Goal: Register for event/course

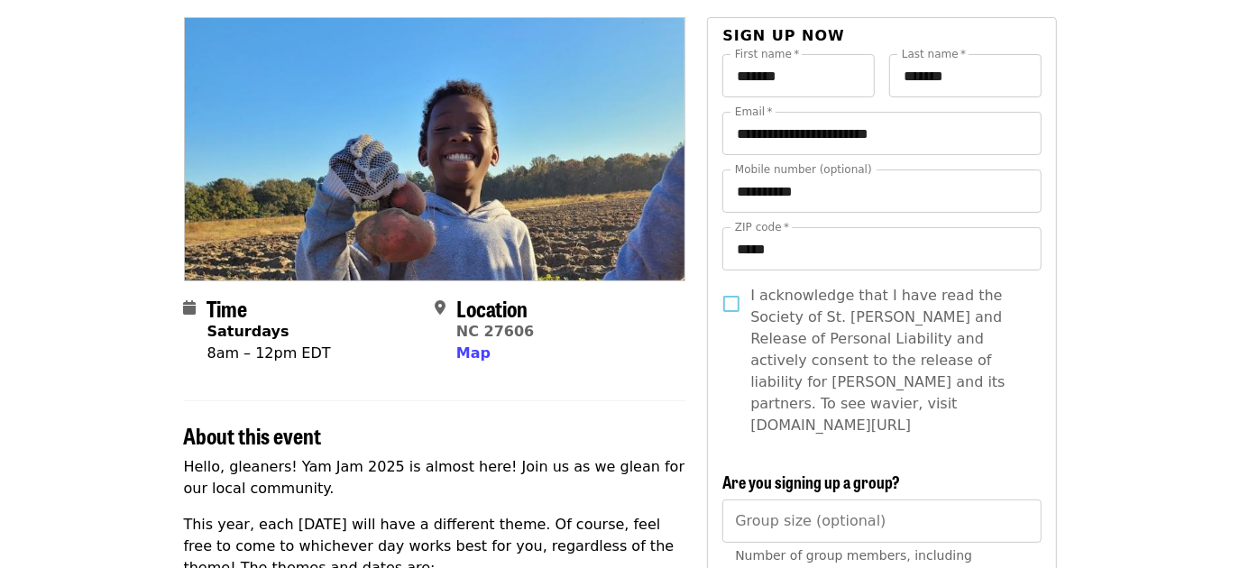
scroll to position [163, 0]
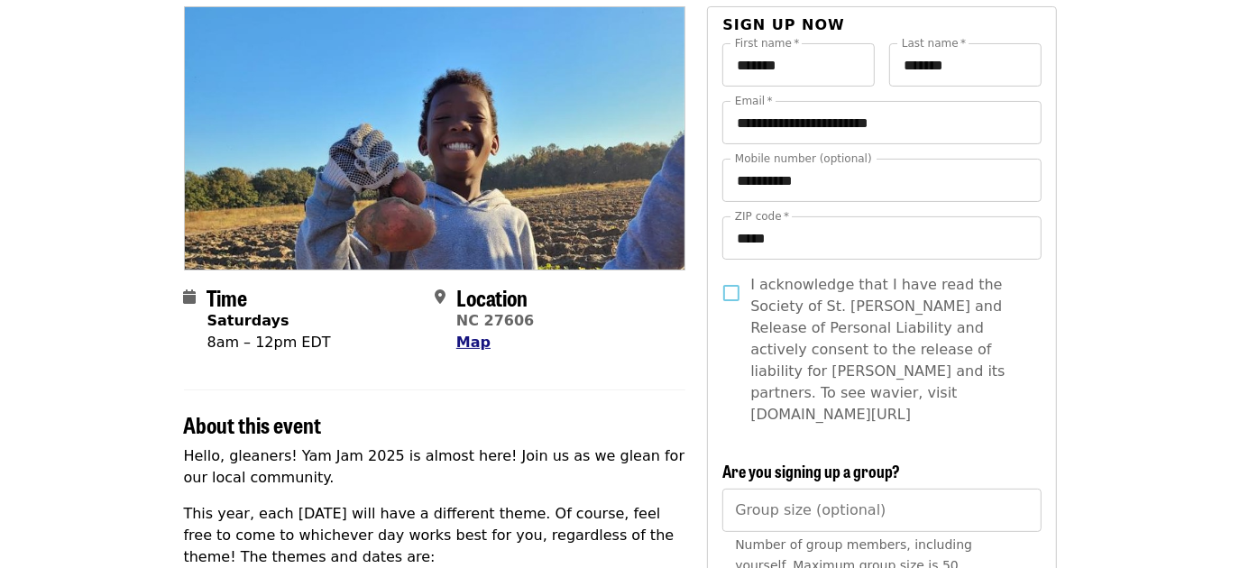
click at [468, 341] on span "Map" at bounding box center [473, 342] width 34 height 17
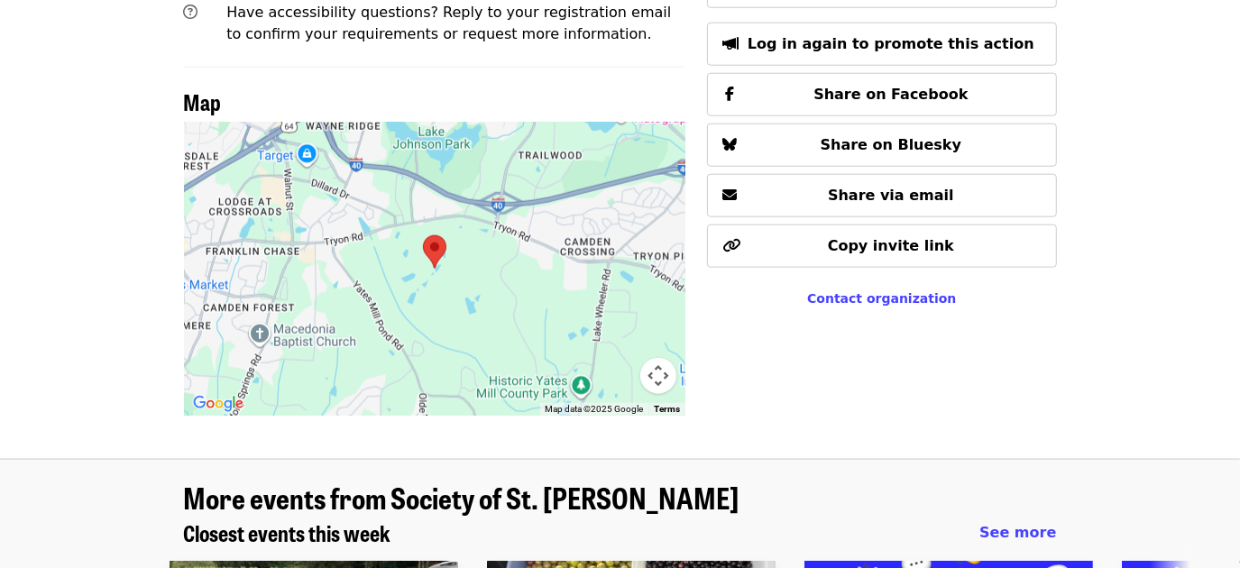
scroll to position [1240, 0]
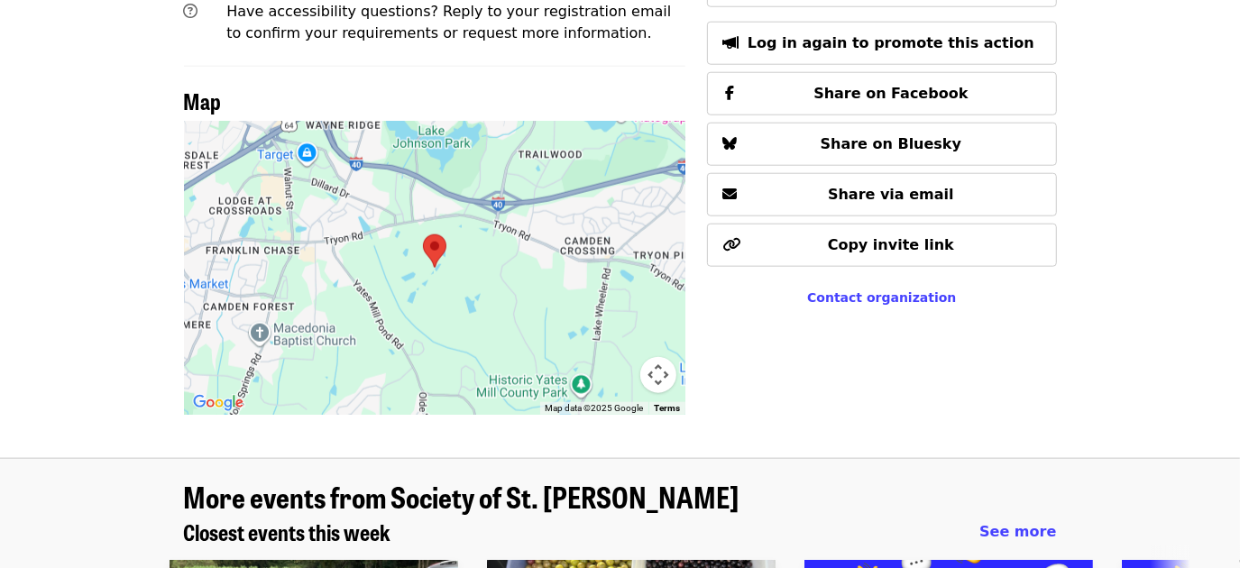
click at [428, 227] on img at bounding box center [435, 251] width 38 height 48
click at [433, 227] on img at bounding box center [435, 251] width 38 height 48
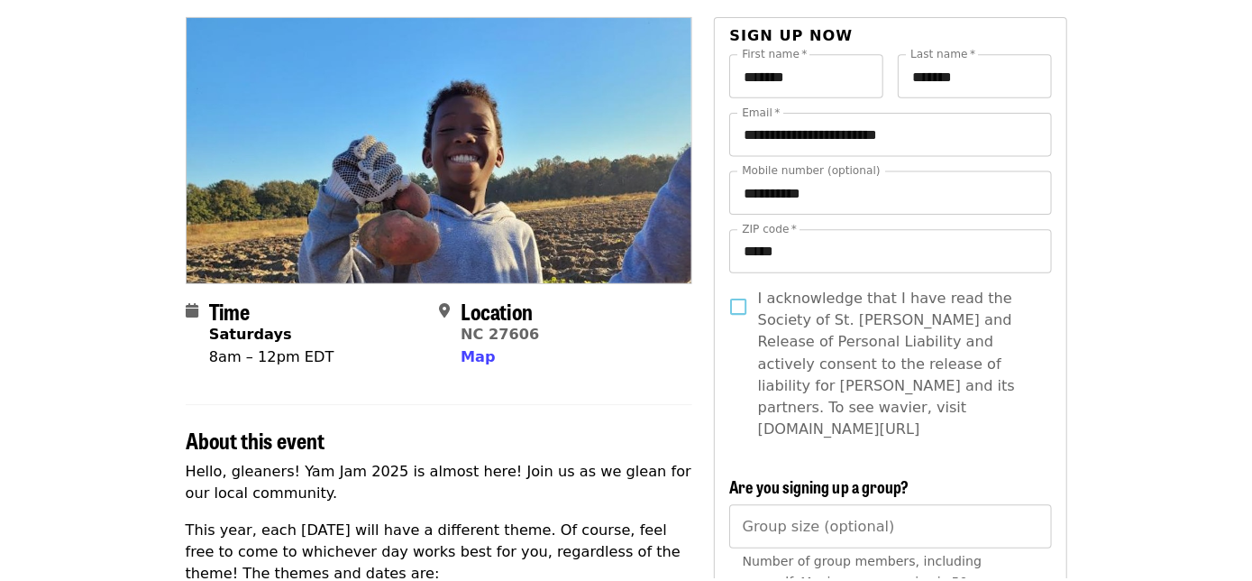
scroll to position [0, 0]
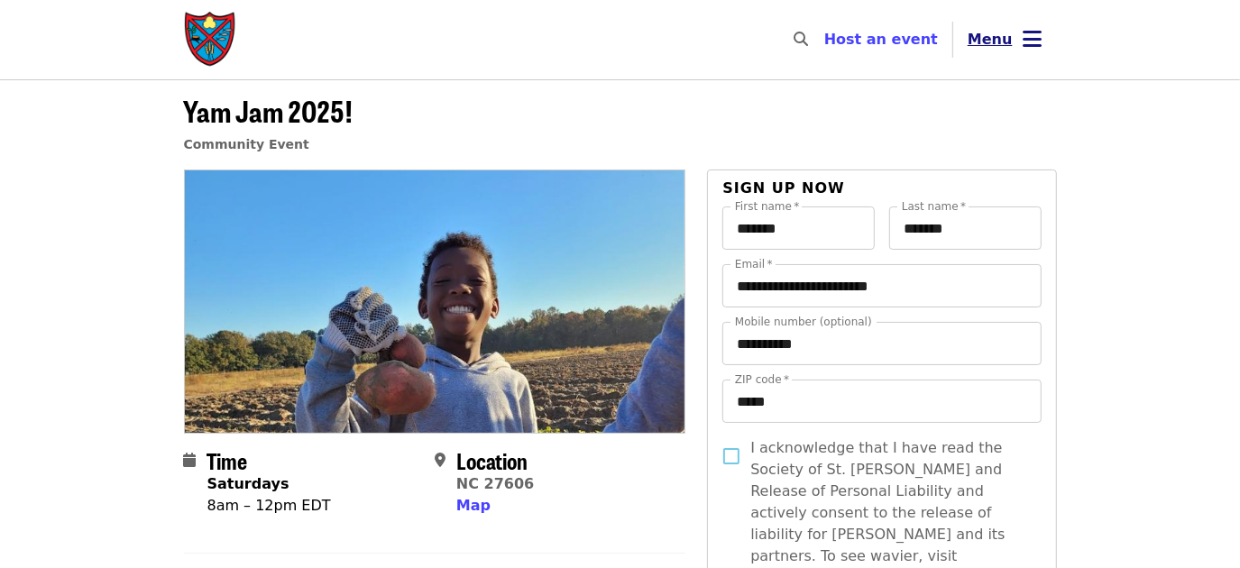
click at [1008, 40] on span "Menu" at bounding box center [989, 39] width 45 height 17
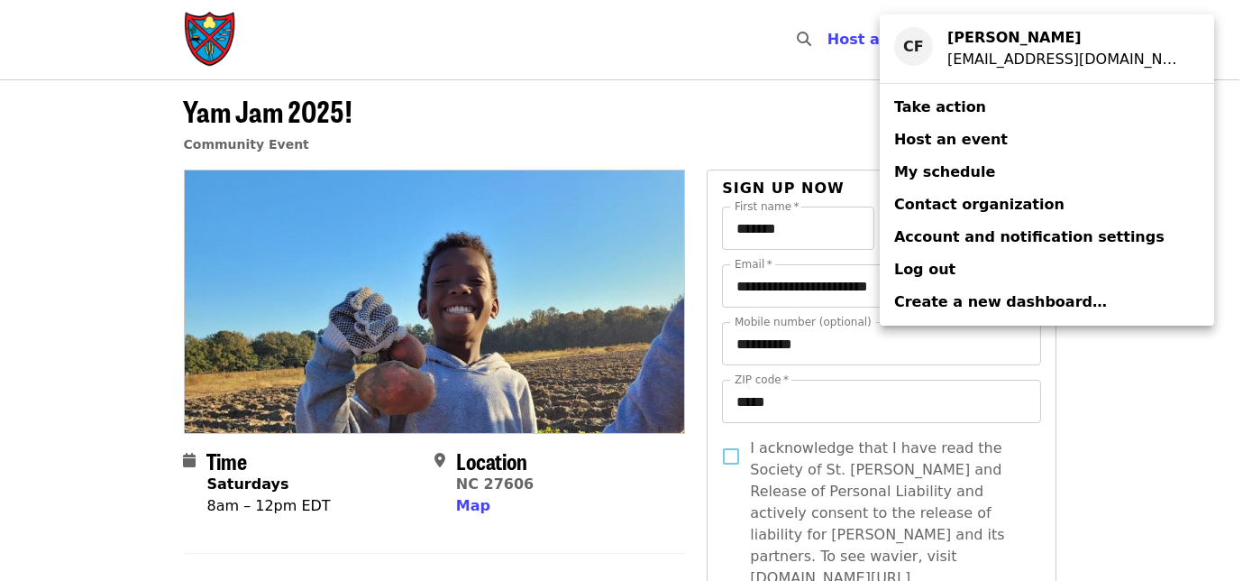
click at [940, 178] on span "My schedule" at bounding box center [944, 171] width 101 height 17
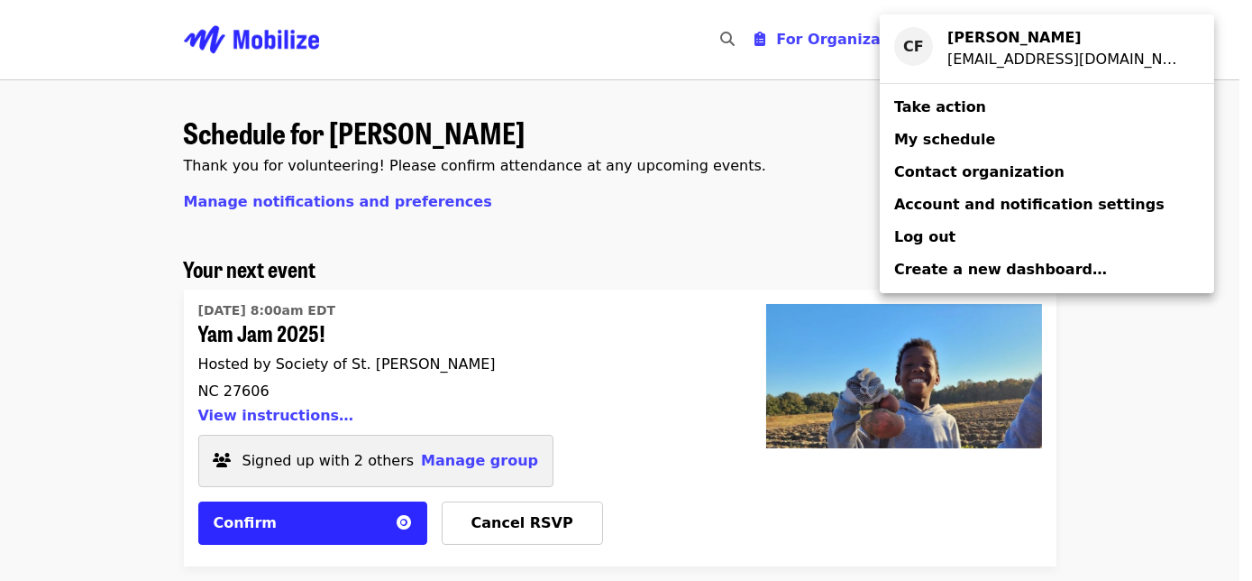
drag, startPoint x: 481, startPoint y: 233, endPoint x: 467, endPoint y: 264, distance: 34.3
click at [479, 235] on div "Account menu" at bounding box center [626, 290] width 1252 height 581
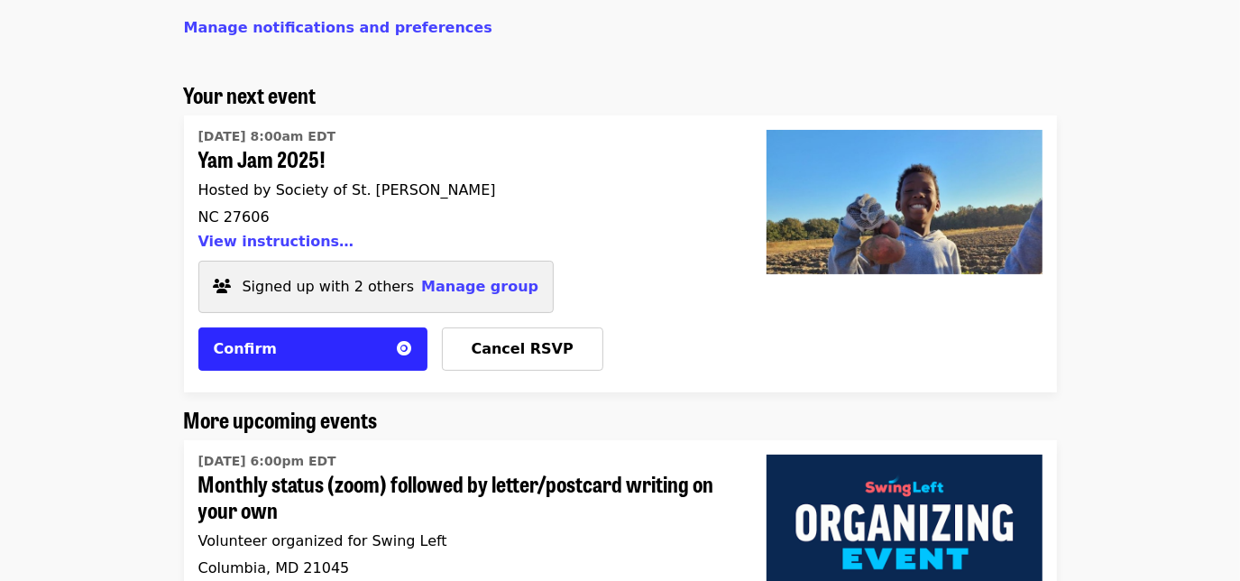
scroll to position [163, 0]
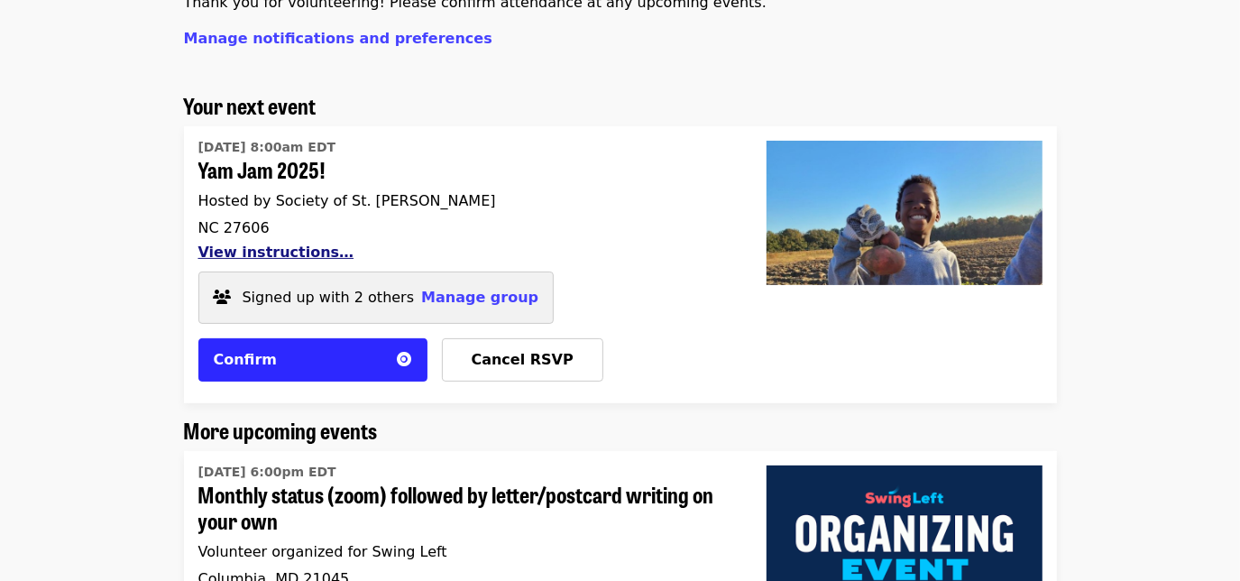
click at [300, 247] on button "View instructions…" at bounding box center [276, 251] width 156 height 17
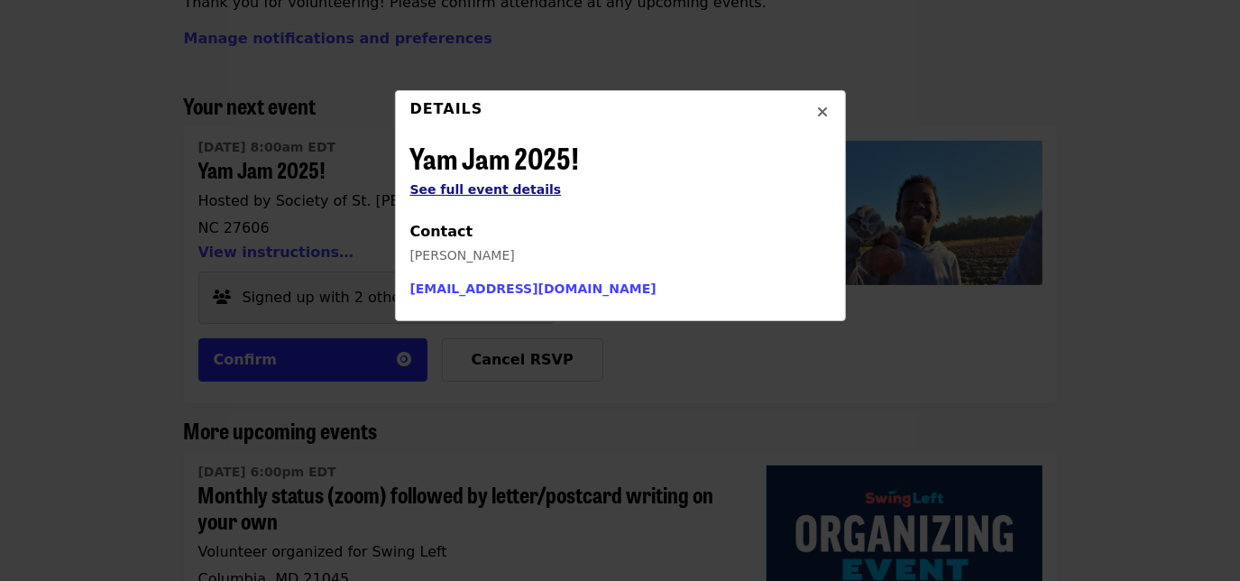
click at [490, 188] on span "See full event details" at bounding box center [485, 189] width 151 height 14
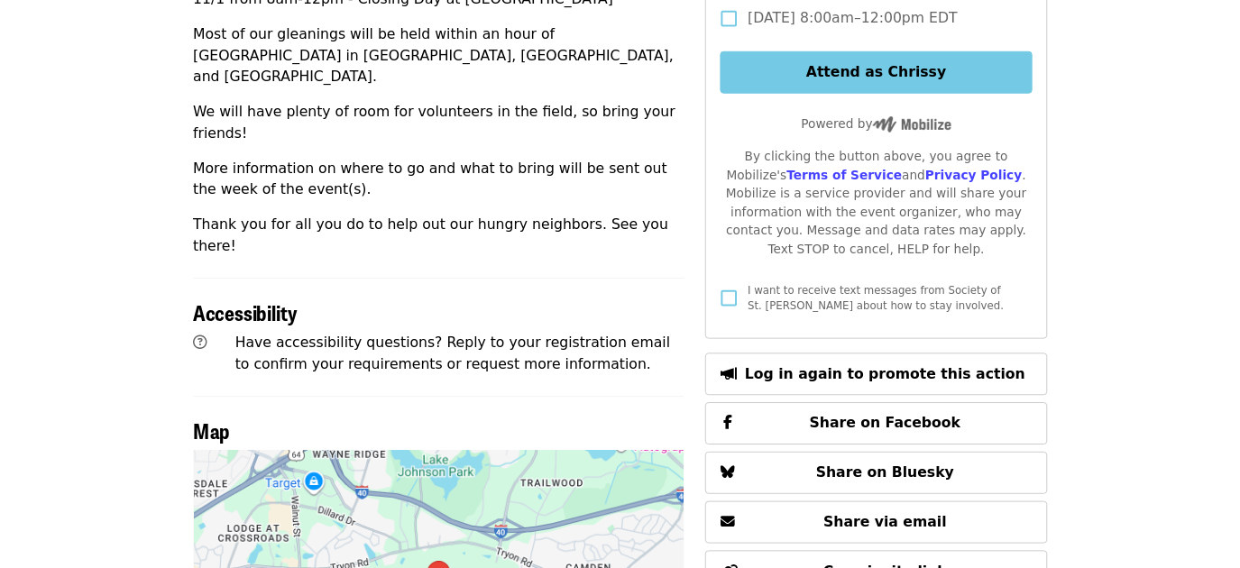
scroll to position [1065, 0]
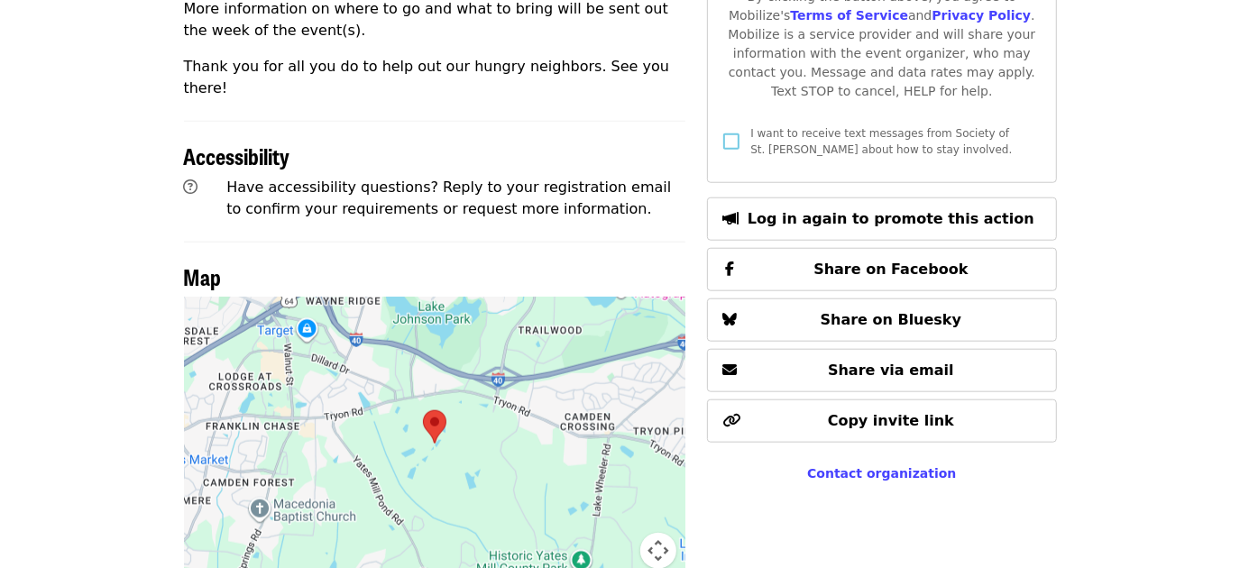
click at [438, 403] on img at bounding box center [435, 427] width 38 height 48
click at [660, 533] on button "Map camera controls" at bounding box center [658, 551] width 36 height 36
click at [439, 403] on img at bounding box center [435, 427] width 38 height 48
click at [440, 403] on img at bounding box center [435, 427] width 38 height 48
click at [437, 403] on img at bounding box center [435, 427] width 38 height 48
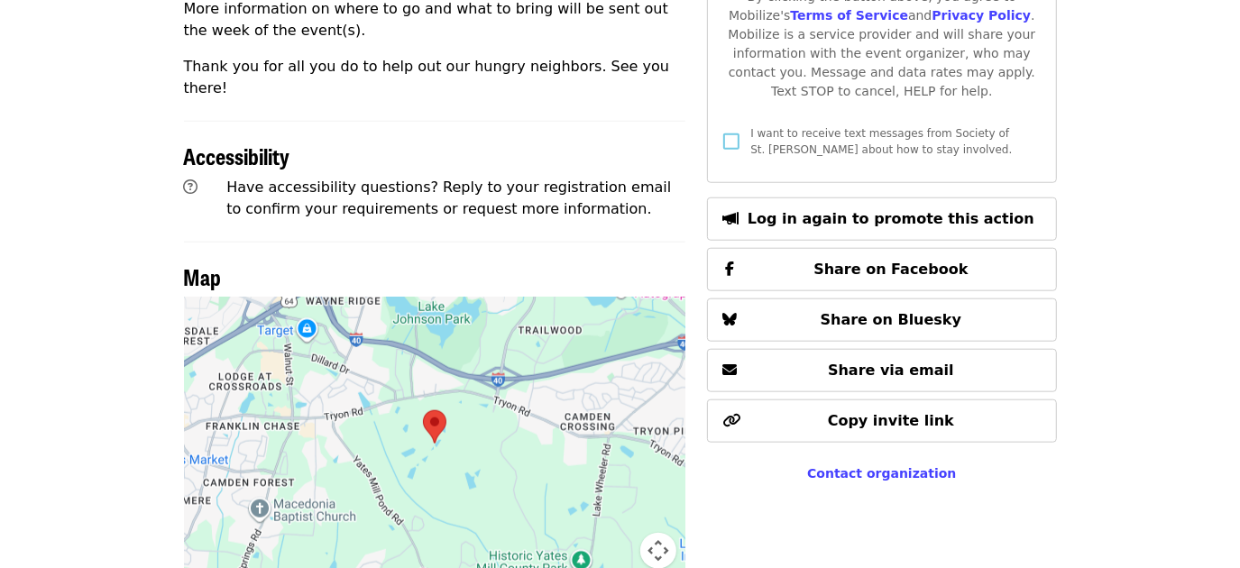
click at [437, 403] on img at bounding box center [435, 427] width 38 height 48
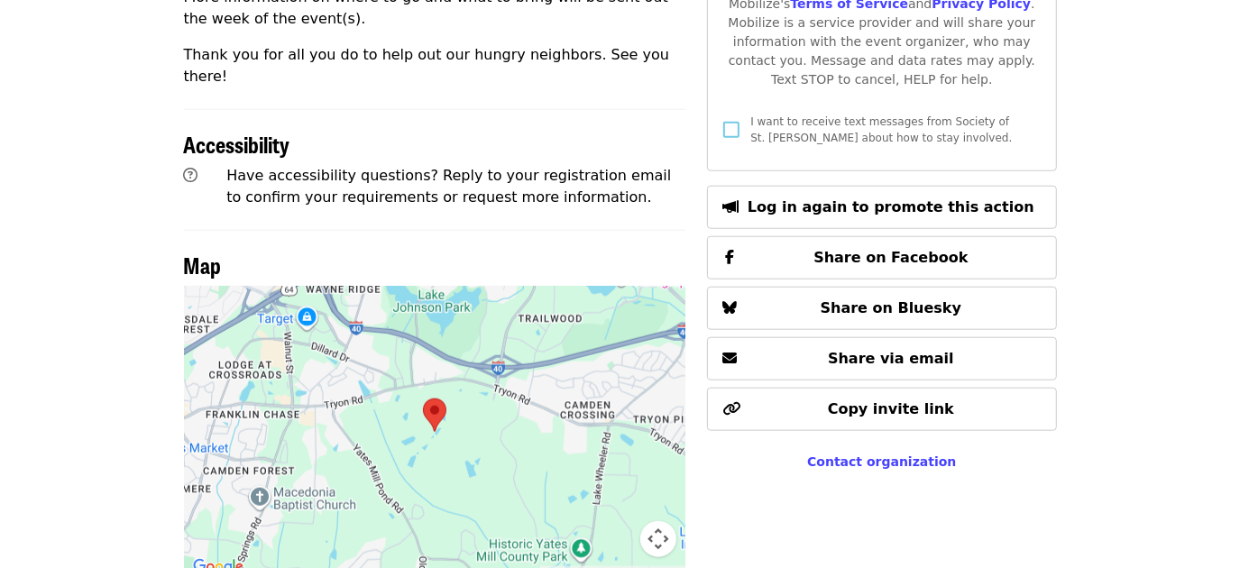
scroll to position [983, 0]
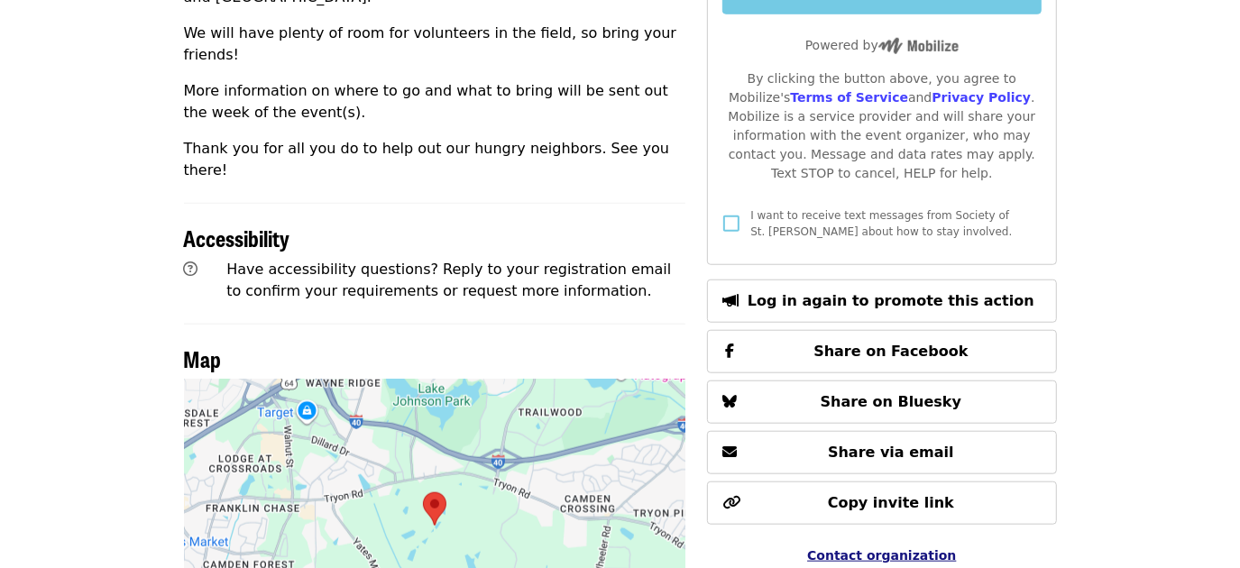
click at [866, 548] on span "Contact organization" at bounding box center [881, 555] width 149 height 14
click at [873, 548] on span "Contact organization" at bounding box center [881, 555] width 149 height 14
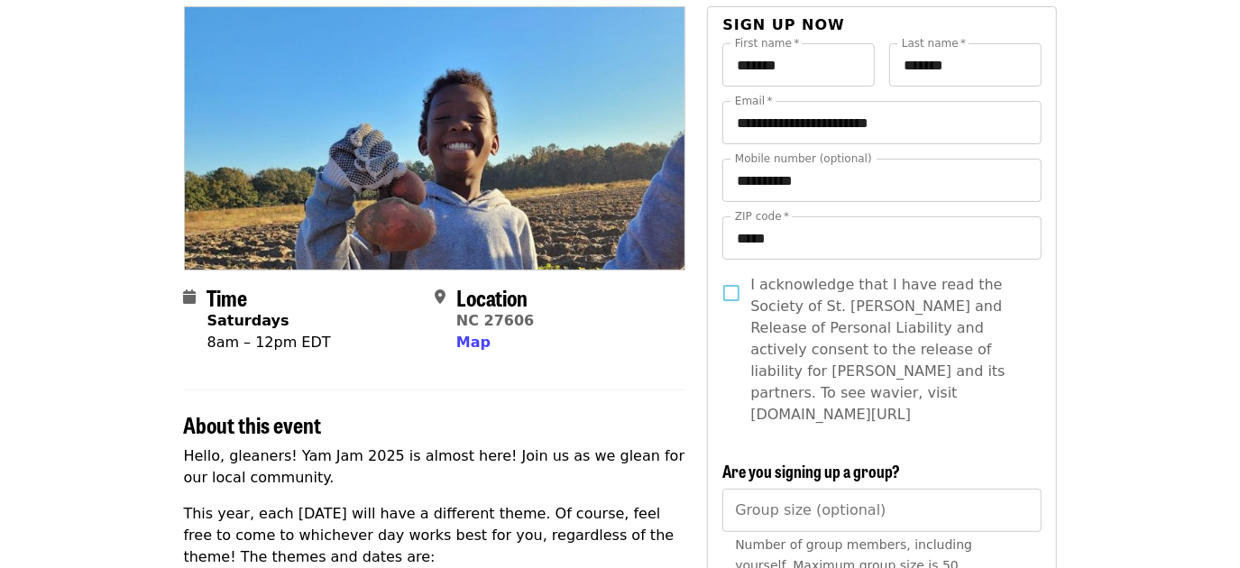
scroll to position [0, 0]
